Goal: Find specific page/section: Find specific page/section

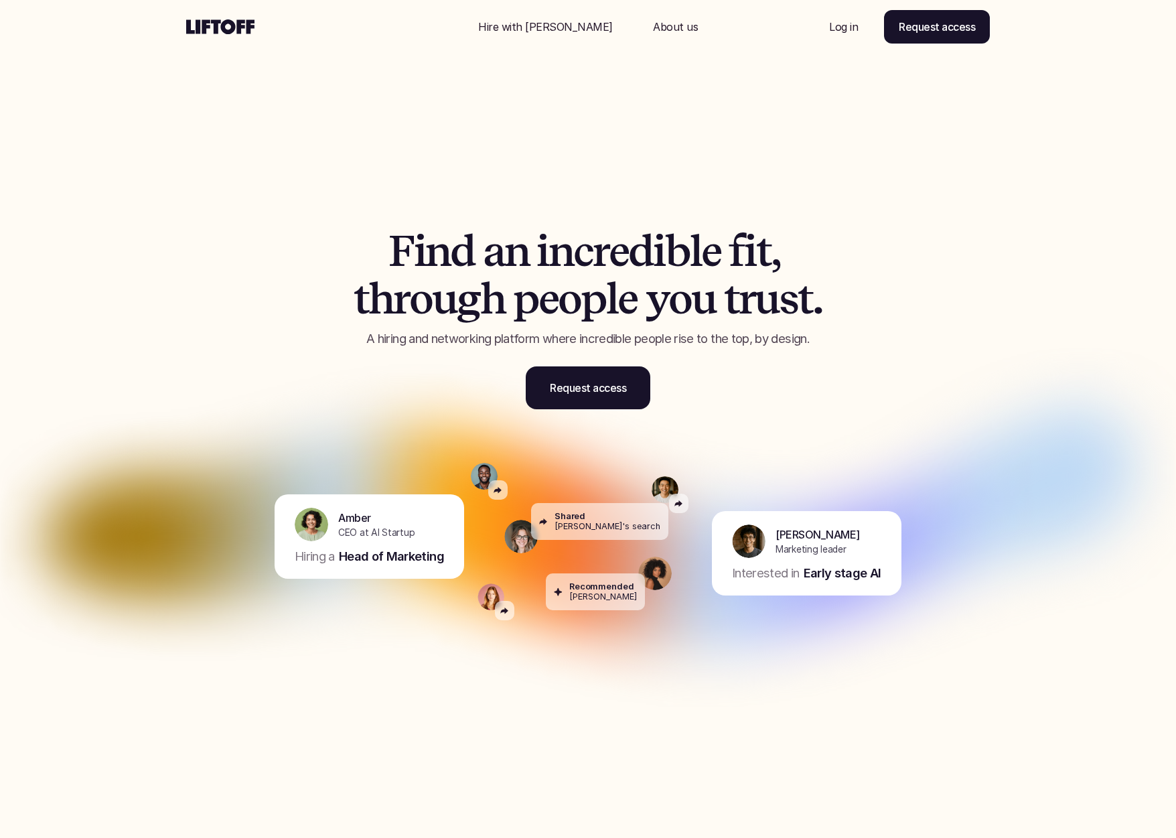
click at [843, 25] on p "Log in" at bounding box center [843, 27] width 29 height 16
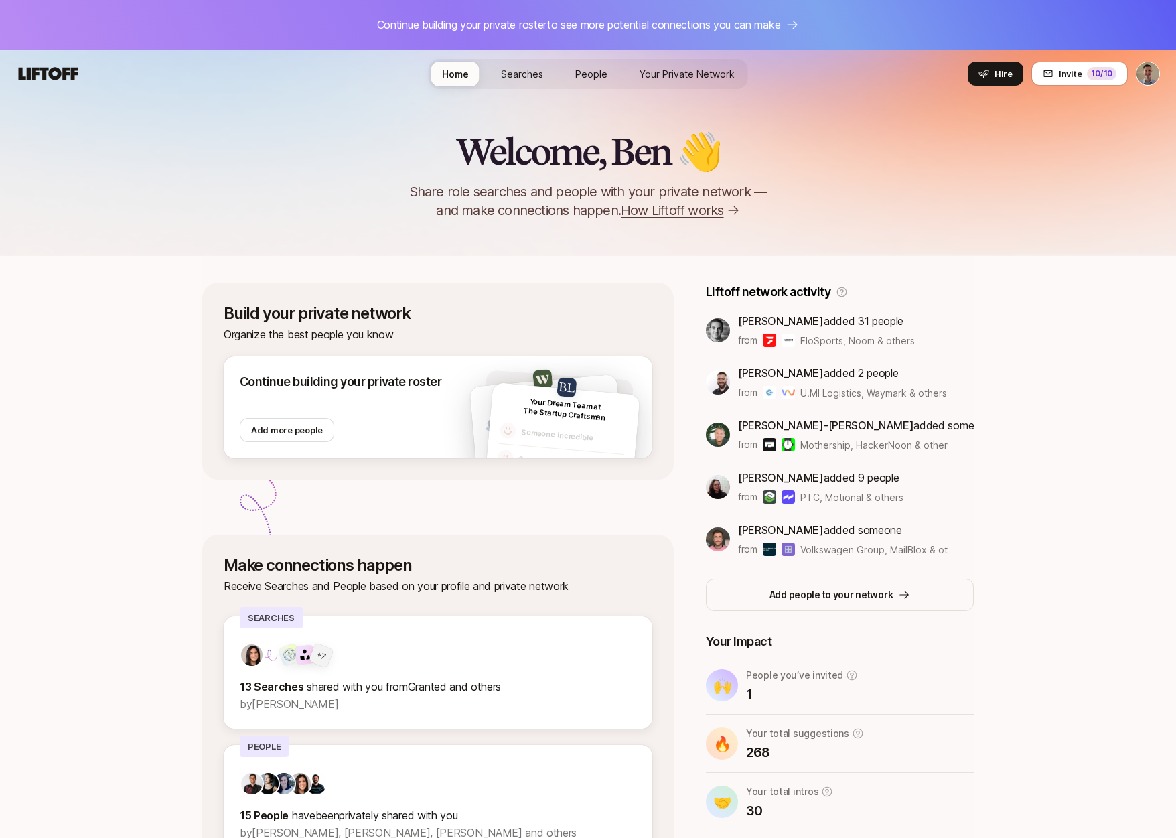
click at [518, 80] on span "Searches" at bounding box center [522, 74] width 42 height 14
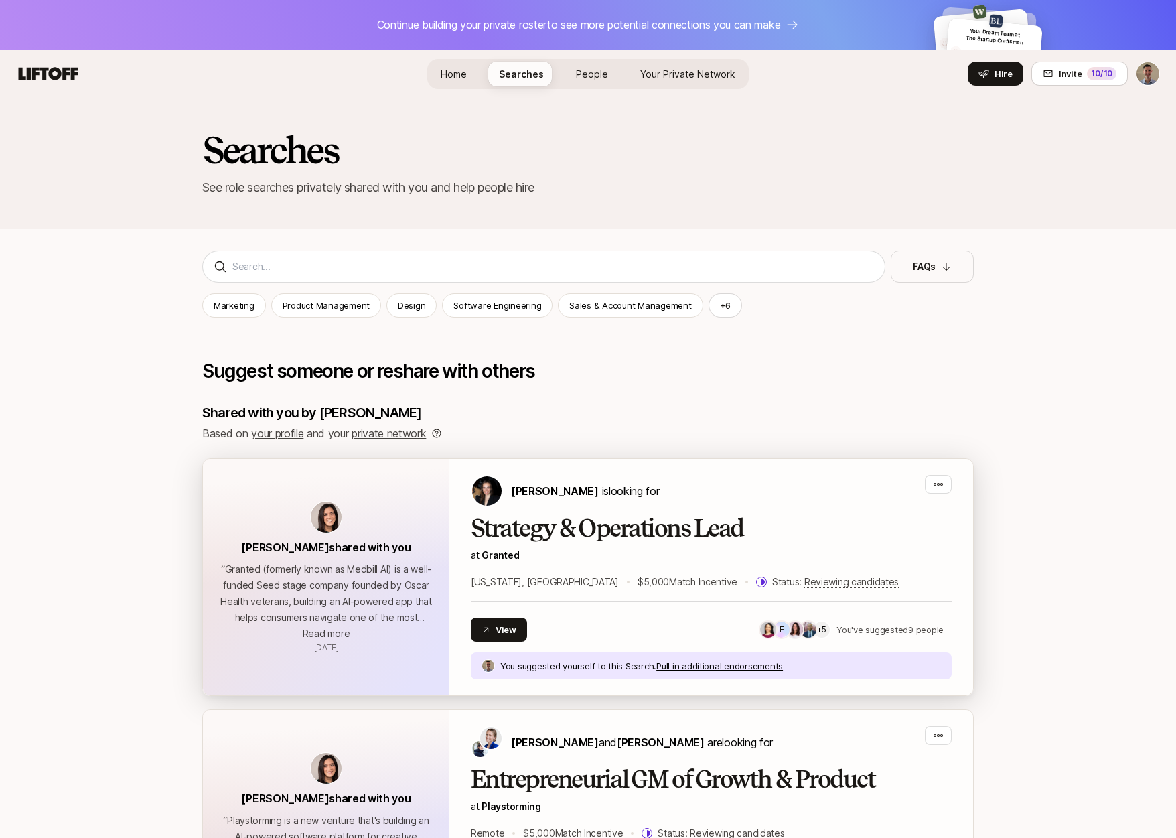
scroll to position [31, 0]
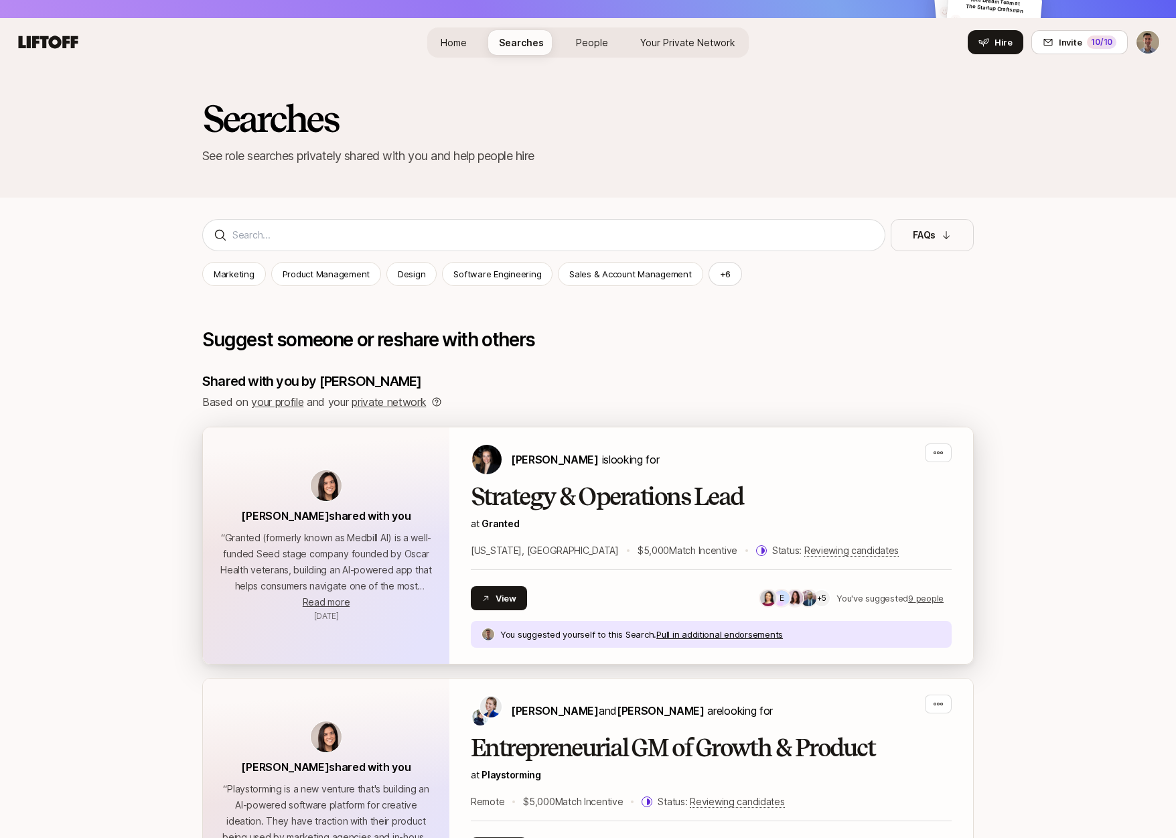
click at [685, 490] on h2 "Strategy & Operations Lead" at bounding box center [711, 497] width 481 height 27
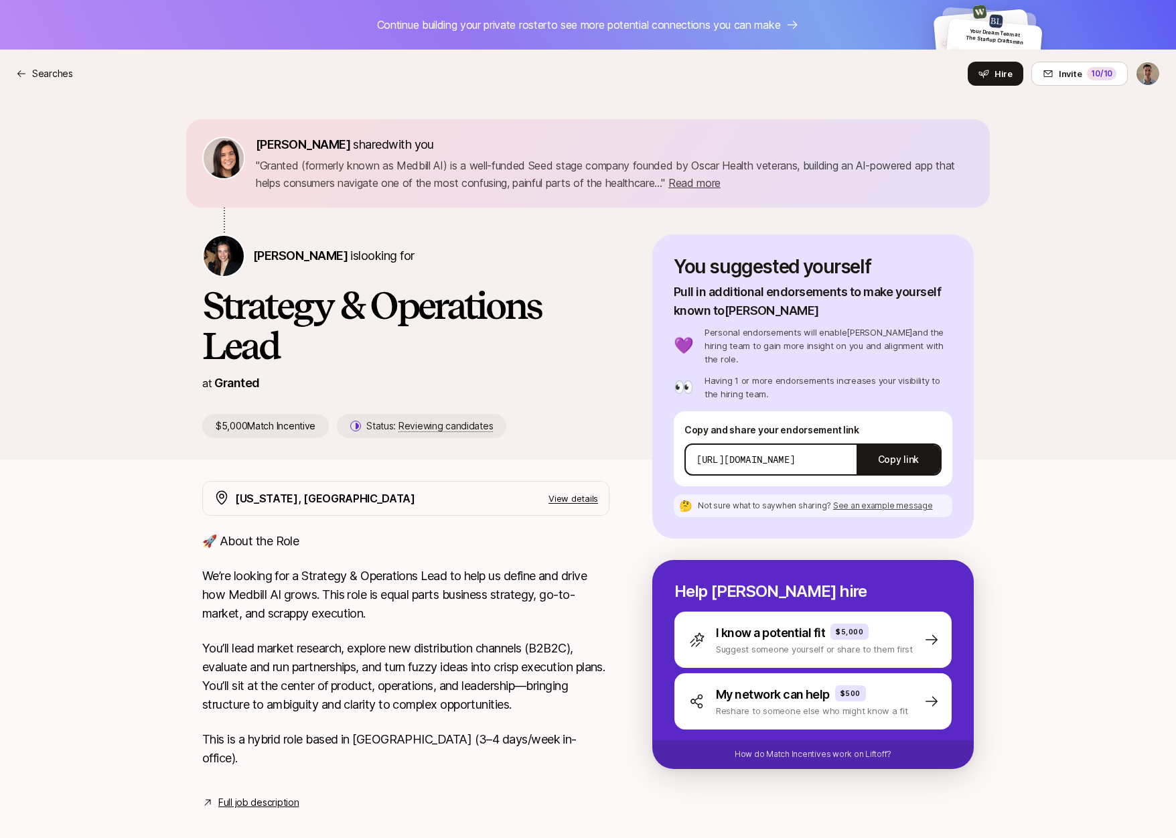
scroll to position [56, 0]
